Goal: Task Accomplishment & Management: Use online tool/utility

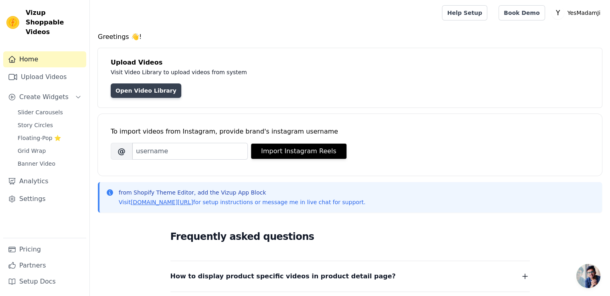
click at [152, 92] on link "Open Video Library" at bounding box center [146, 90] width 71 height 14
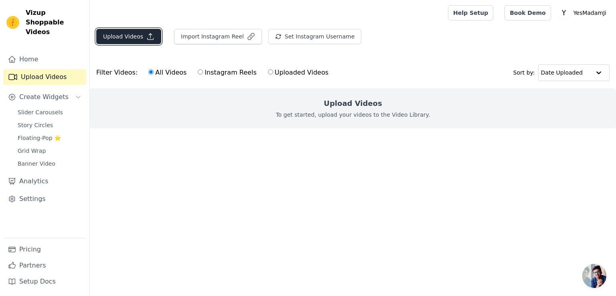
click at [136, 41] on button "Upload Videos" at bounding box center [128, 36] width 65 height 15
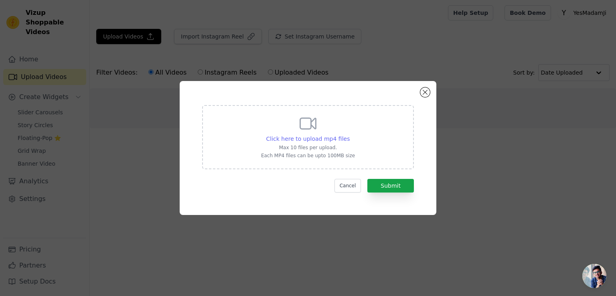
click at [313, 137] on span "Click here to upload mp4 files" at bounding box center [308, 139] width 84 height 6
click at [349, 135] on input "Click here to upload mp4 files Max 10 files per upload. Each MP4 files can be u…" at bounding box center [349, 134] width 0 height 0
type input "C:\fakepath\WhatsApp Video 2025-08-28 at 16.19.14_d0469500.mp4"
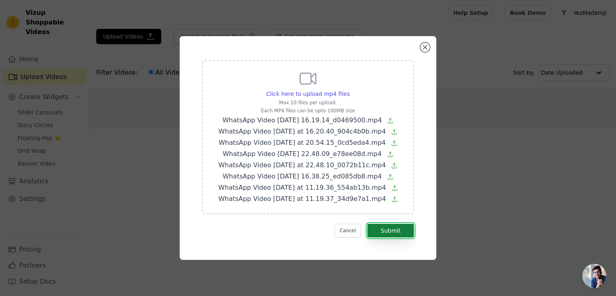
click at [376, 231] on button "Submit" at bounding box center [390, 231] width 47 height 14
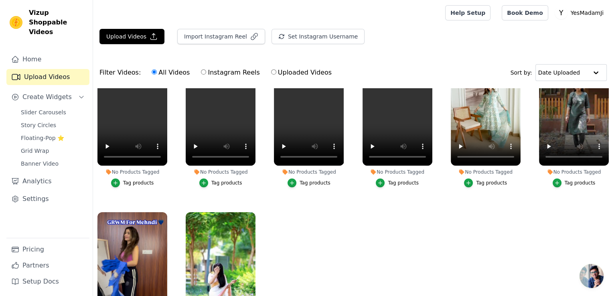
scroll to position [33, 0]
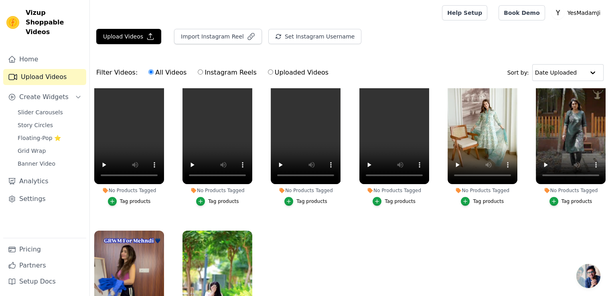
click at [474, 201] on div "Tag products" at bounding box center [488, 201] width 31 height 6
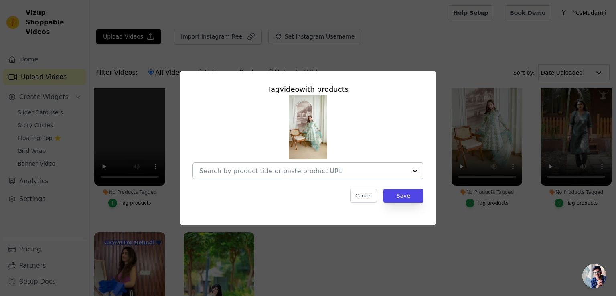
click at [324, 177] on div at bounding box center [303, 171] width 208 height 16
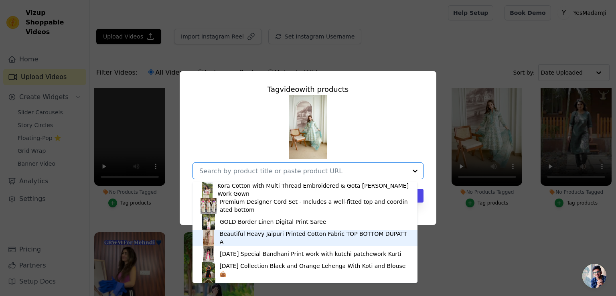
click at [279, 238] on div "Beautiful Heavy Jaipuri Printed Cotton Fabric TOP BOTTOM DUPATTA" at bounding box center [315, 238] width 190 height 16
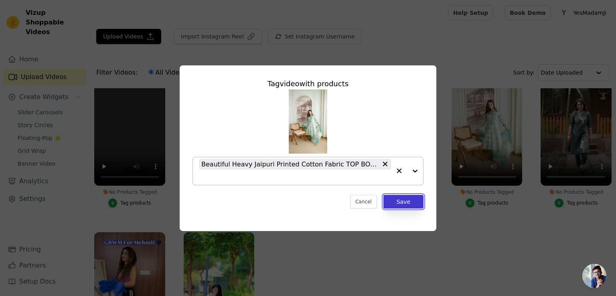
click at [406, 203] on button "Save" at bounding box center [403, 202] width 40 height 14
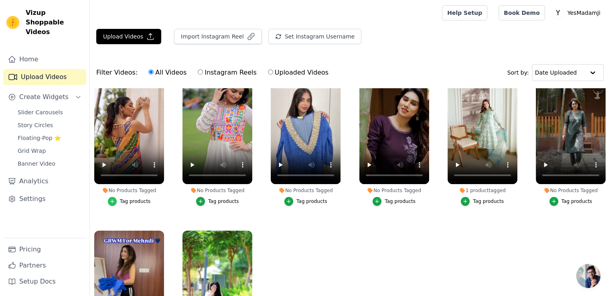
click at [113, 199] on icon "button" at bounding box center [112, 202] width 6 height 6
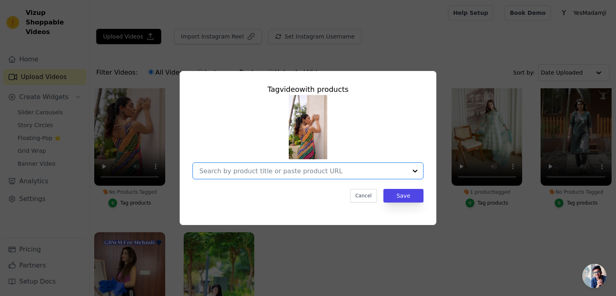
click at [224, 169] on input "No Products Tagged Tag video with products Option undefined, selected. Select i…" at bounding box center [303, 171] width 208 height 8
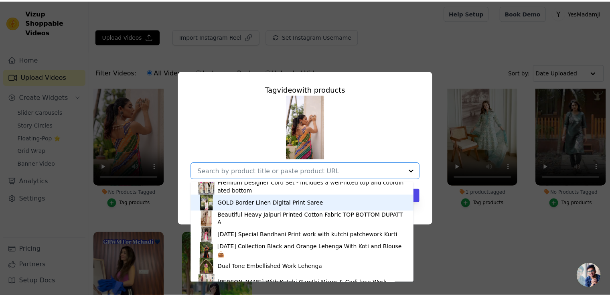
scroll to position [27, 0]
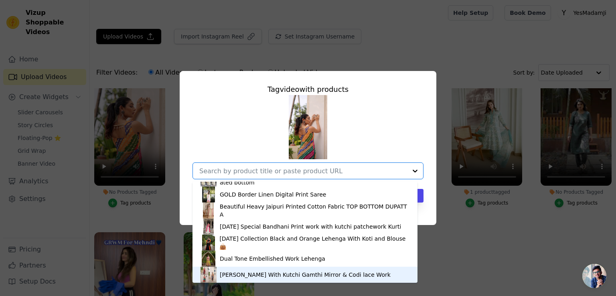
click at [233, 272] on div "Georgette With Kutchi Gamthi Mirror & Codi lace Work" at bounding box center [305, 275] width 171 height 8
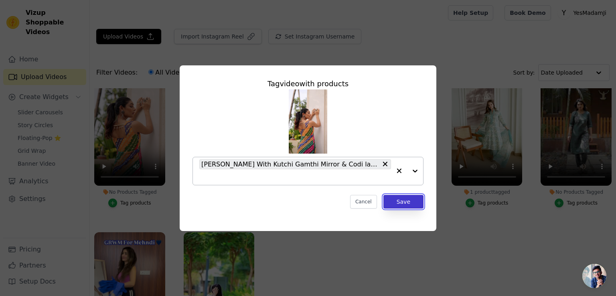
click at [408, 195] on button "Save" at bounding box center [403, 202] width 40 height 14
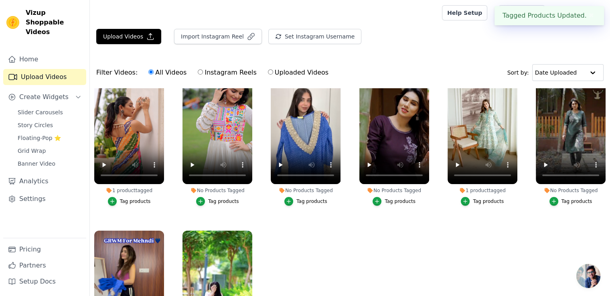
click at [219, 198] on div "Tag products" at bounding box center [223, 201] width 31 height 6
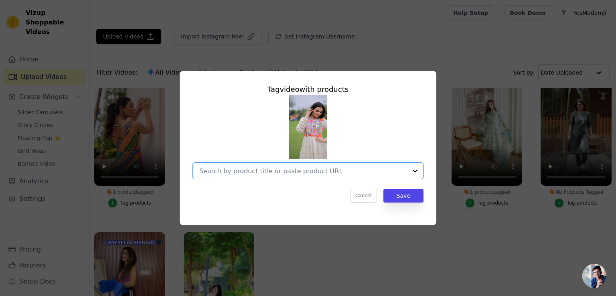
click at [266, 174] on input "No Products Tagged Tag video with products Option undefined, selected. Select i…" at bounding box center [303, 171] width 208 height 8
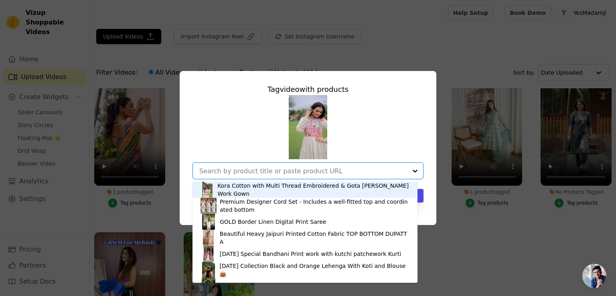
click at [243, 192] on div "Kora Cotton with Multi Thread Embroidered & Gota patti Work Gown" at bounding box center [313, 190] width 192 height 16
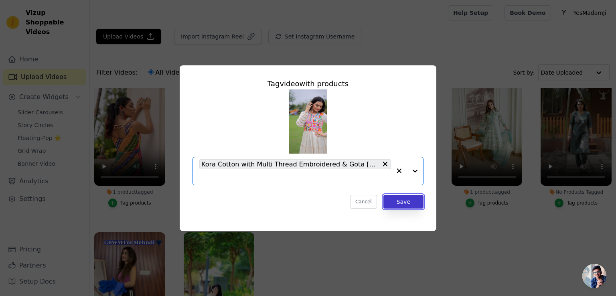
click at [396, 202] on button "Save" at bounding box center [403, 202] width 40 height 14
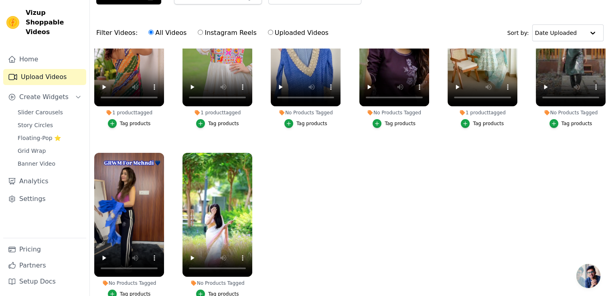
scroll to position [80, 0]
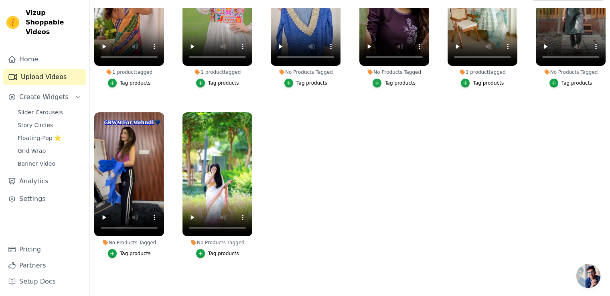
click at [215, 250] on div "Tag products" at bounding box center [223, 253] width 31 height 6
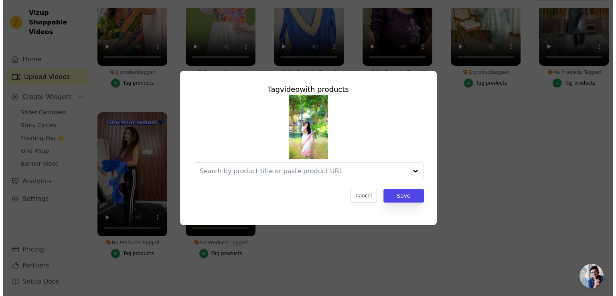
scroll to position [0, 0]
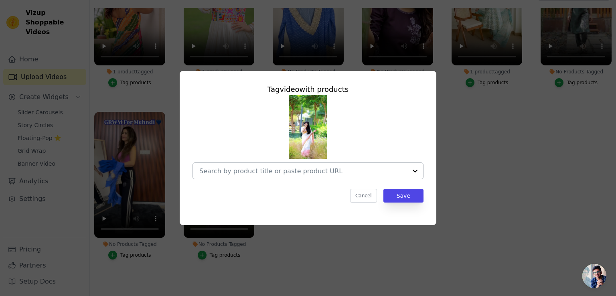
click at [249, 170] on input "No Products Tagged Tag video with products Cancel Save Tag products" at bounding box center [303, 171] width 208 height 8
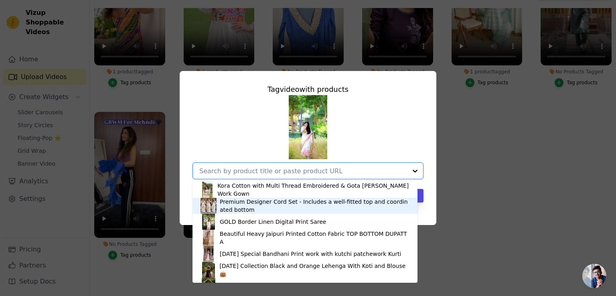
scroll to position [27, 0]
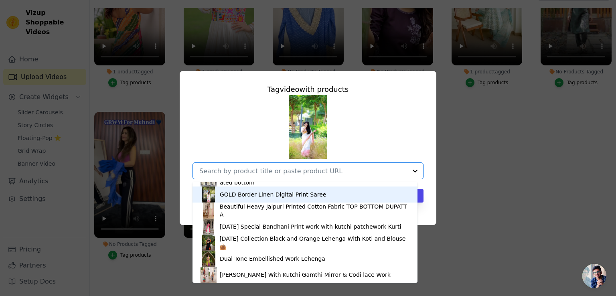
click at [250, 195] on div "GOLD Border Linen Digital Print Saree" at bounding box center [273, 195] width 106 height 8
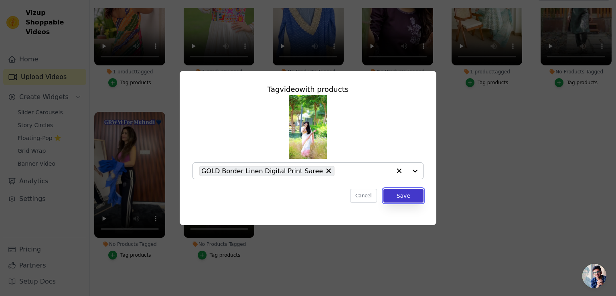
click at [400, 199] on button "Save" at bounding box center [403, 196] width 40 height 14
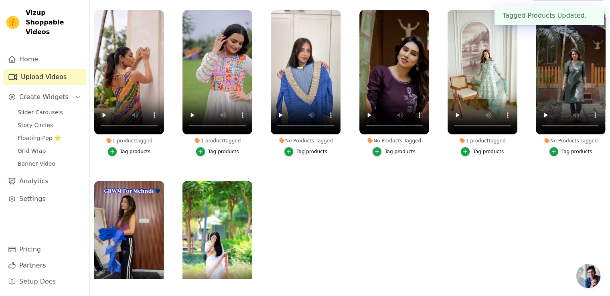
scroll to position [0, 0]
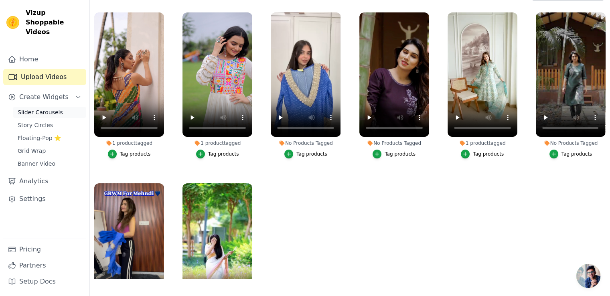
click at [58, 107] on link "Slider Carousels" at bounding box center [49, 112] width 73 height 11
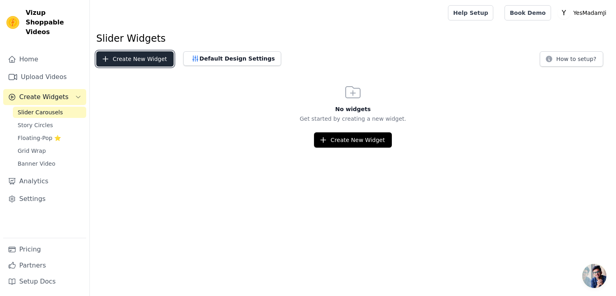
click at [148, 59] on button "Create New Widget" at bounding box center [134, 58] width 77 height 15
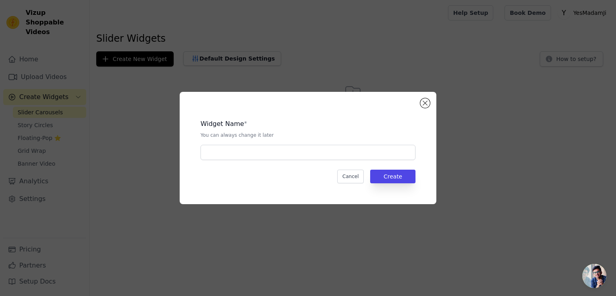
click at [253, 160] on div "Widget Name * You can always change it later Cancel Create" at bounding box center [308, 148] width 231 height 87
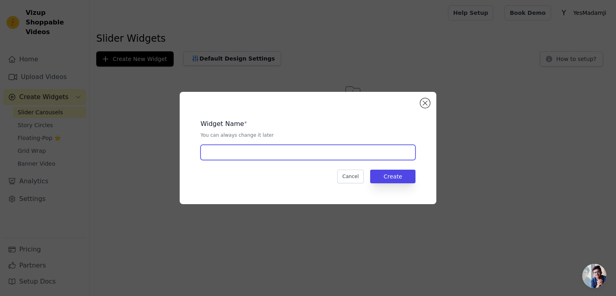
click at [254, 153] on input "text" at bounding box center [308, 152] width 215 height 15
type input "Shoppable video"
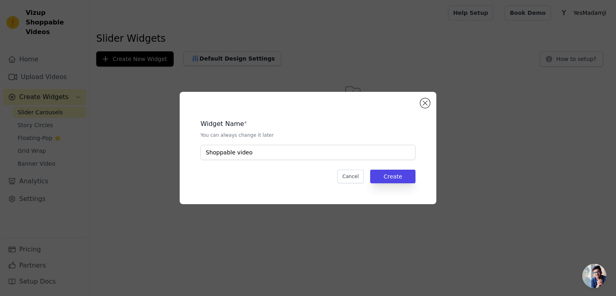
click at [398, 168] on div "Widget Name * You can always change it later Shoppable video Cancel Create" at bounding box center [308, 148] width 231 height 87
click at [396, 170] on button "Create" at bounding box center [392, 177] width 45 height 14
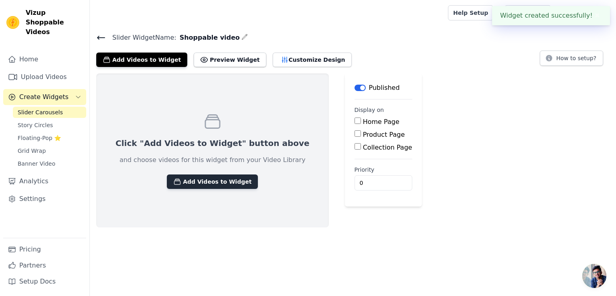
click at [192, 180] on button "Add Videos to Widget" at bounding box center [212, 181] width 91 height 14
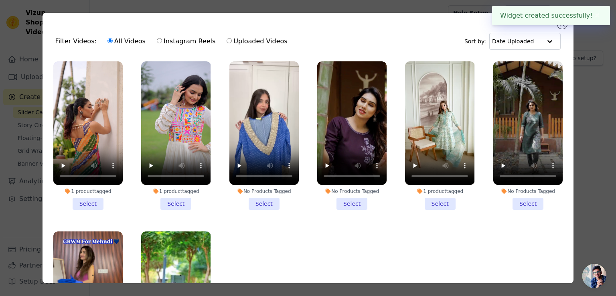
click at [89, 202] on li "1 product tagged Select" at bounding box center [87, 135] width 69 height 148
click at [0, 0] on input "1 product tagged Select" at bounding box center [0, 0] width 0 height 0
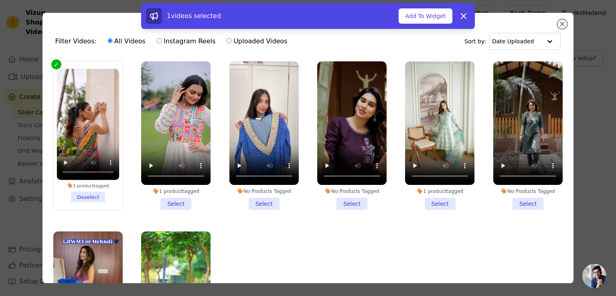
click at [164, 200] on li "1 product tagged Select" at bounding box center [175, 135] width 69 height 148
click at [0, 0] on input "1 product tagged Select" at bounding box center [0, 0] width 0 height 0
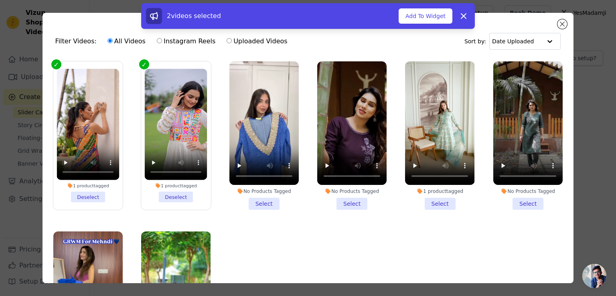
click at [259, 199] on li "No Products Tagged Select" at bounding box center [263, 135] width 69 height 148
click at [0, 0] on input "No Products Tagged Select" at bounding box center [0, 0] width 0 height 0
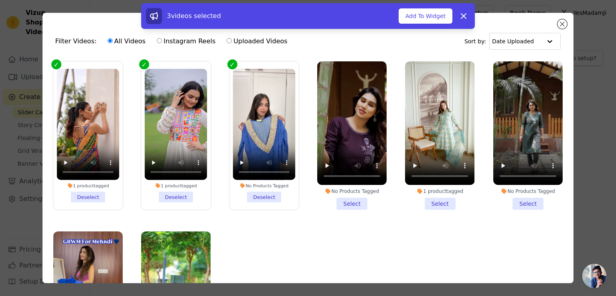
click at [336, 199] on li "No Products Tagged Select" at bounding box center [351, 135] width 69 height 148
click at [0, 0] on input "No Products Tagged Select" at bounding box center [0, 0] width 0 height 0
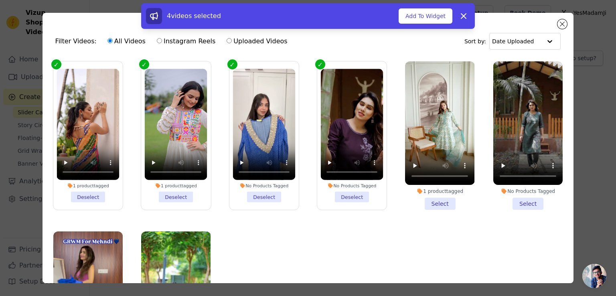
click at [429, 196] on li "1 product tagged Select" at bounding box center [439, 135] width 69 height 148
click at [0, 0] on input "1 product tagged Select" at bounding box center [0, 0] width 0 height 0
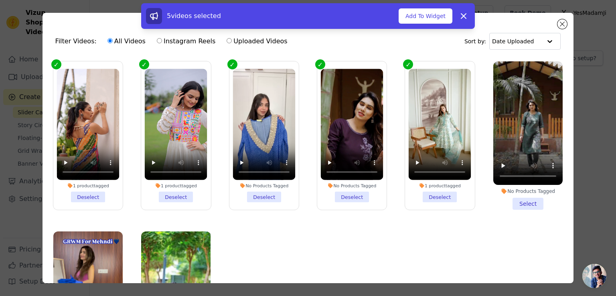
click at [516, 201] on li "No Products Tagged Select" at bounding box center [527, 135] width 69 height 148
click at [0, 0] on input "No Products Tagged Select" at bounding box center [0, 0] width 0 height 0
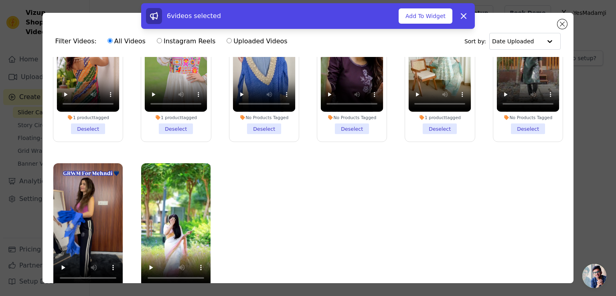
scroll to position [69, 0]
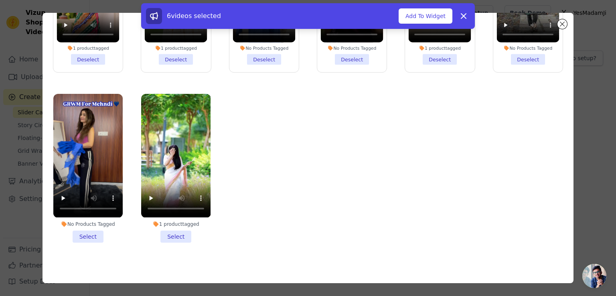
click at [93, 231] on li "No Products Tagged Select" at bounding box center [87, 168] width 69 height 148
click at [0, 0] on input "No Products Tagged Select" at bounding box center [0, 0] width 0 height 0
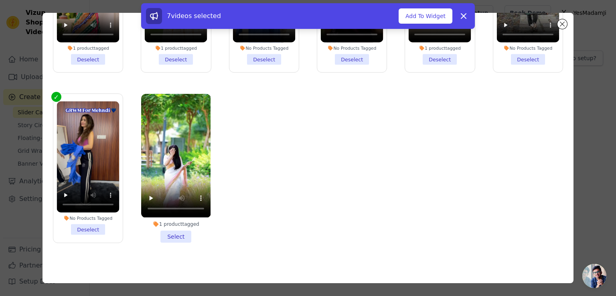
click at [167, 228] on li "1 product tagged Select" at bounding box center [175, 168] width 69 height 148
click at [0, 0] on input "1 product tagged Select" at bounding box center [0, 0] width 0 height 0
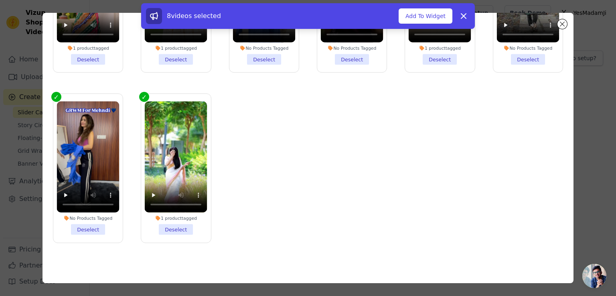
scroll to position [0, 0]
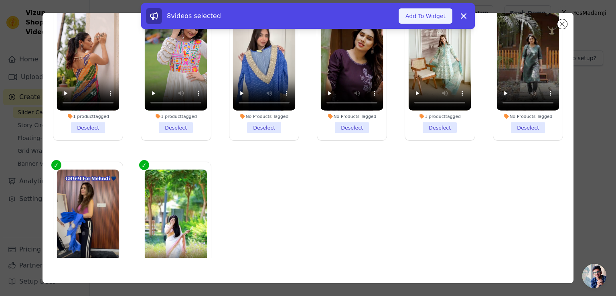
click at [428, 13] on button "Add To Widget" at bounding box center [426, 15] width 54 height 15
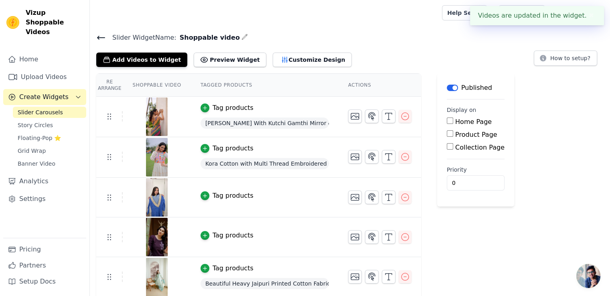
click at [447, 119] on input "Home Page" at bounding box center [450, 121] width 6 height 6
checkbox input "true"
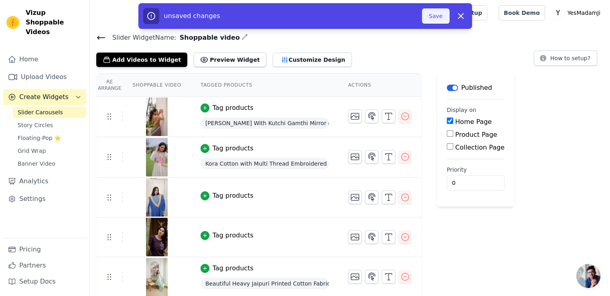
click at [438, 17] on button "Save" at bounding box center [435, 15] width 27 height 15
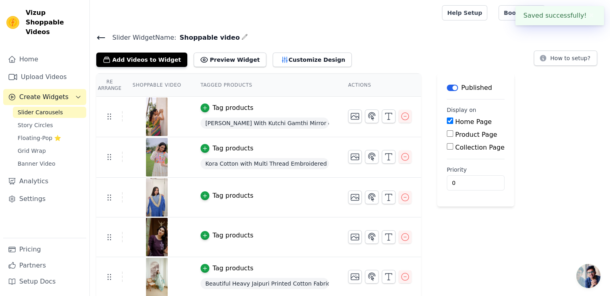
click at [101, 38] on icon at bounding box center [101, 38] width 10 height 10
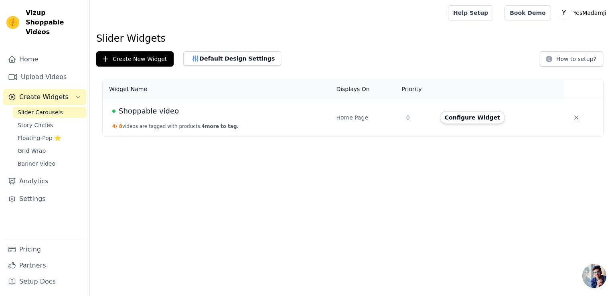
click at [144, 110] on span "Shoppable video" at bounding box center [149, 110] width 60 height 11
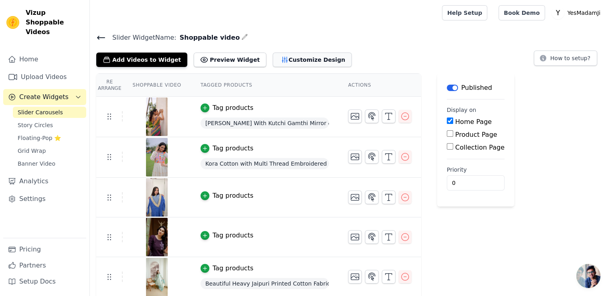
click at [273, 60] on button "Customize Design" at bounding box center [312, 60] width 79 height 14
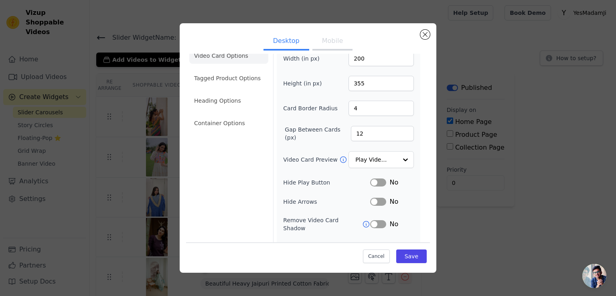
scroll to position [40, 0]
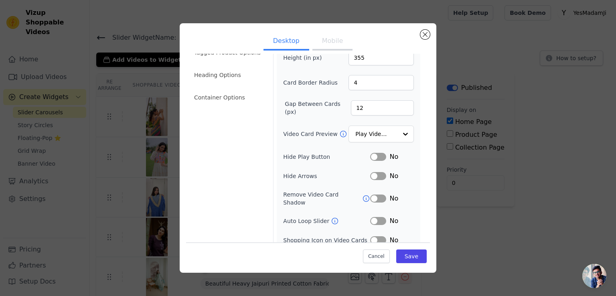
click at [370, 156] on button "Label" at bounding box center [378, 157] width 16 height 8
click at [370, 177] on button "Label" at bounding box center [378, 176] width 16 height 8
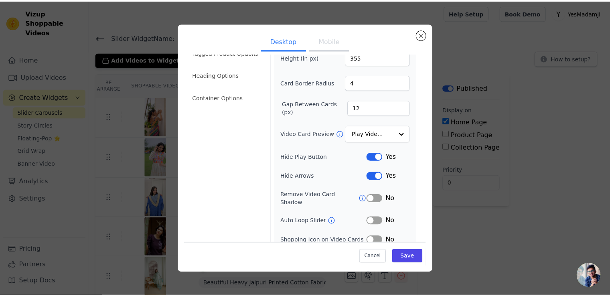
scroll to position [60, 0]
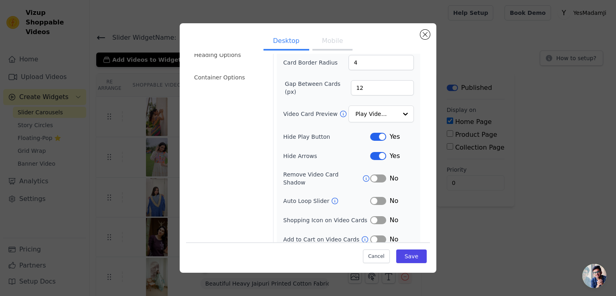
click at [376, 197] on button "Label" at bounding box center [378, 201] width 16 height 8
click at [370, 216] on button "Label" at bounding box center [378, 220] width 16 height 8
click at [371, 235] on button "Label" at bounding box center [378, 239] width 16 height 8
click at [406, 259] on button "Save" at bounding box center [411, 256] width 30 height 14
